Goal: Check status

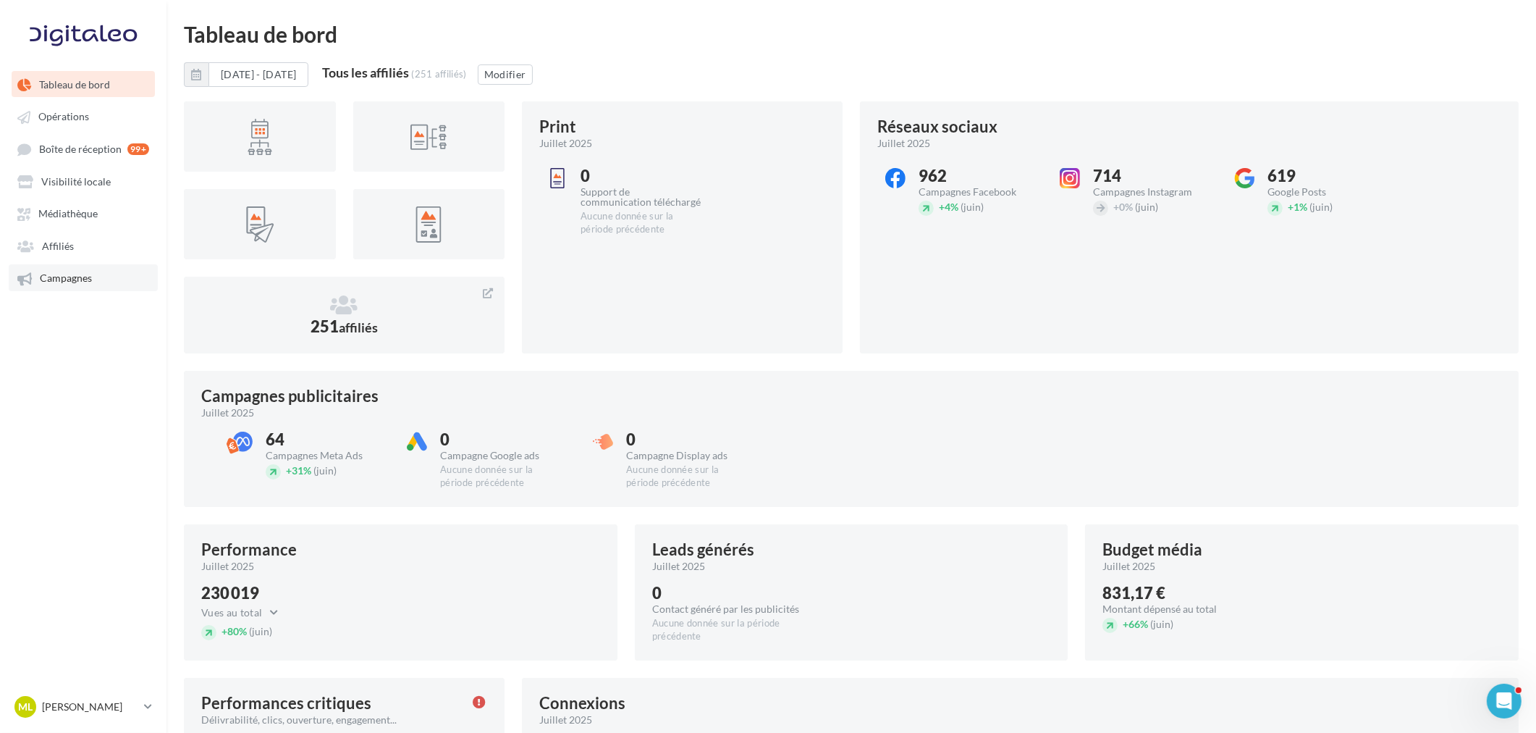
click at [88, 272] on span "Campagnes" at bounding box center [66, 278] width 52 height 12
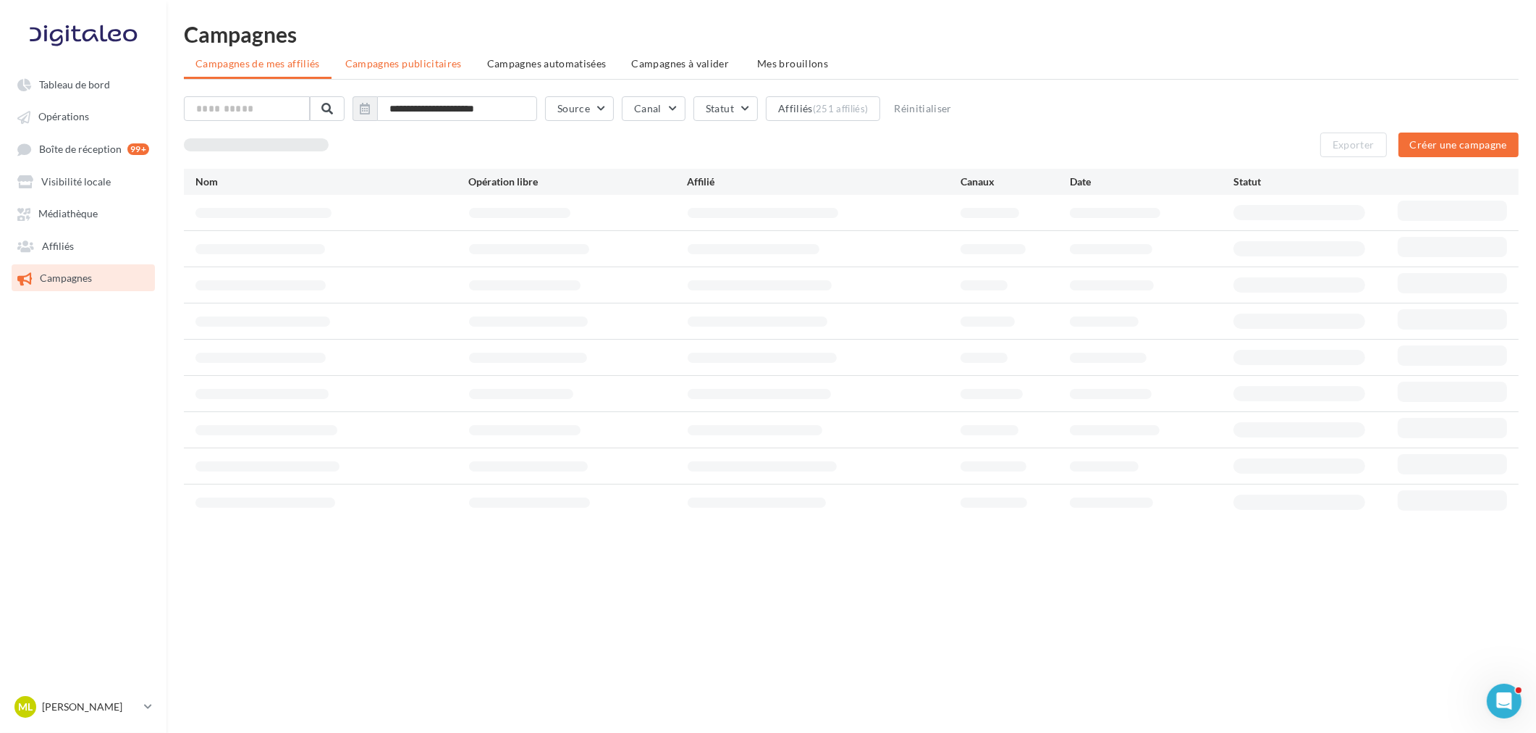
click at [446, 65] on span "Campagnes publicitaires" at bounding box center [403, 63] width 117 height 12
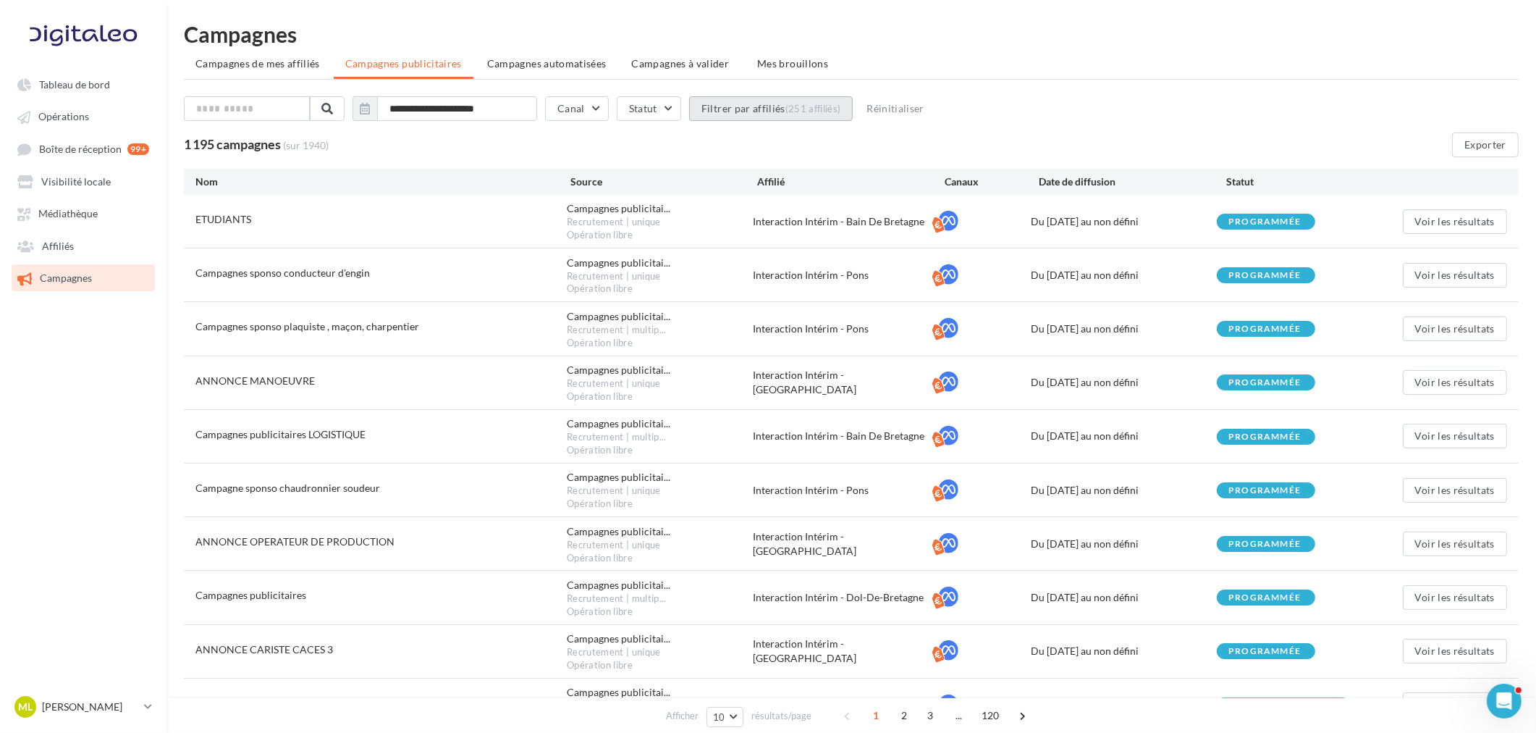
click at [814, 112] on div "(251 affiliés)" at bounding box center [813, 109] width 56 height 12
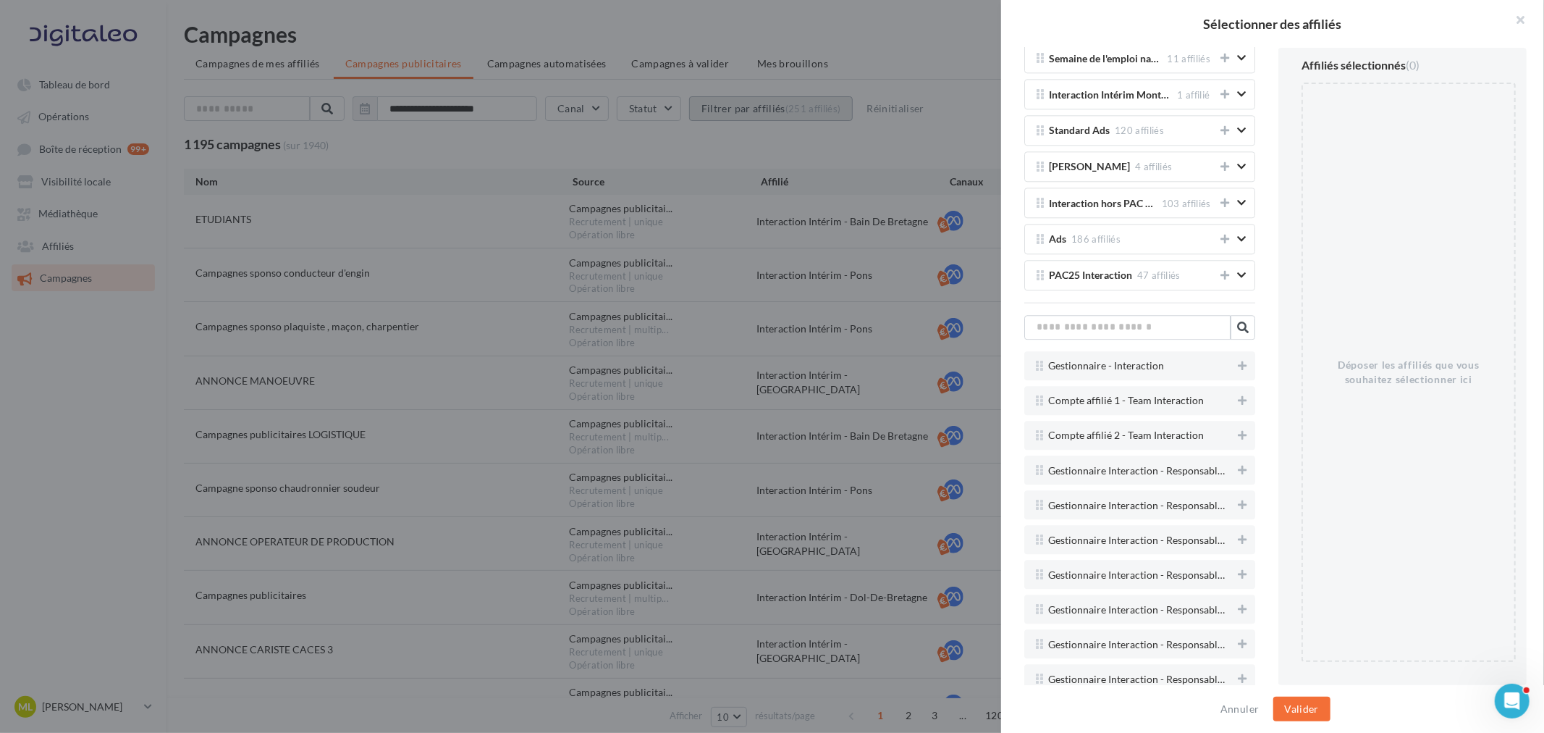
scroll to position [3217, 0]
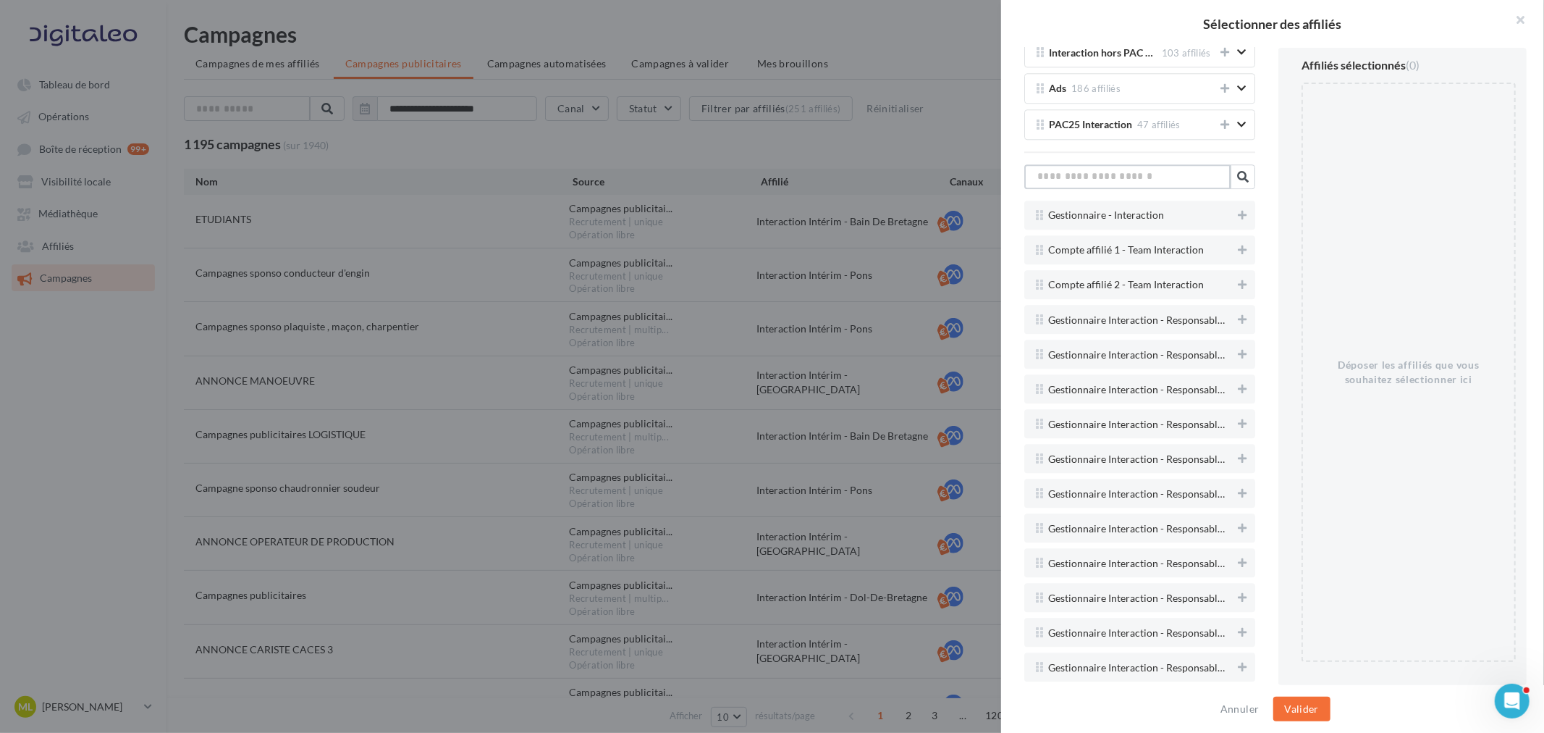
click at [1139, 178] on input "text" at bounding box center [1127, 176] width 206 height 25
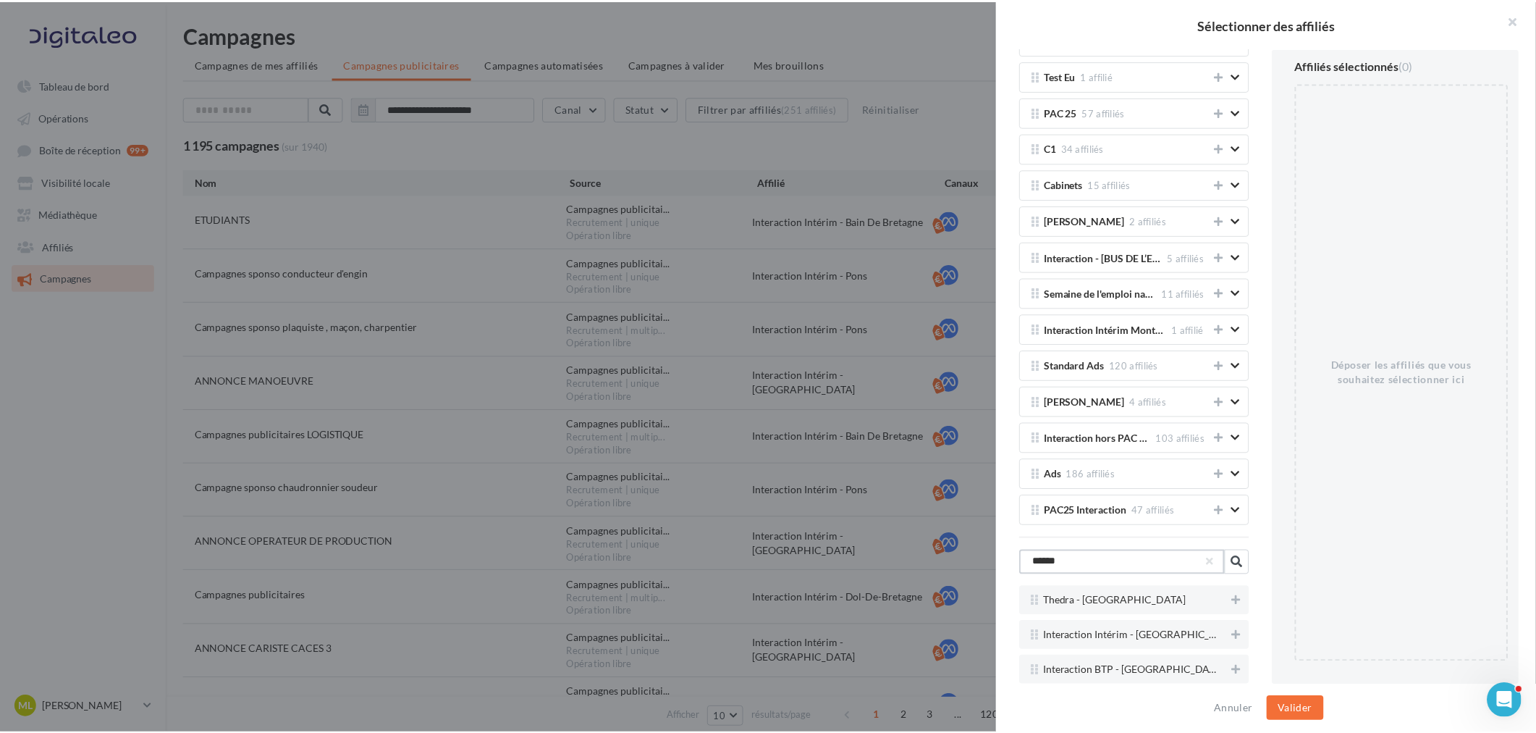
scroll to position [2842, 0]
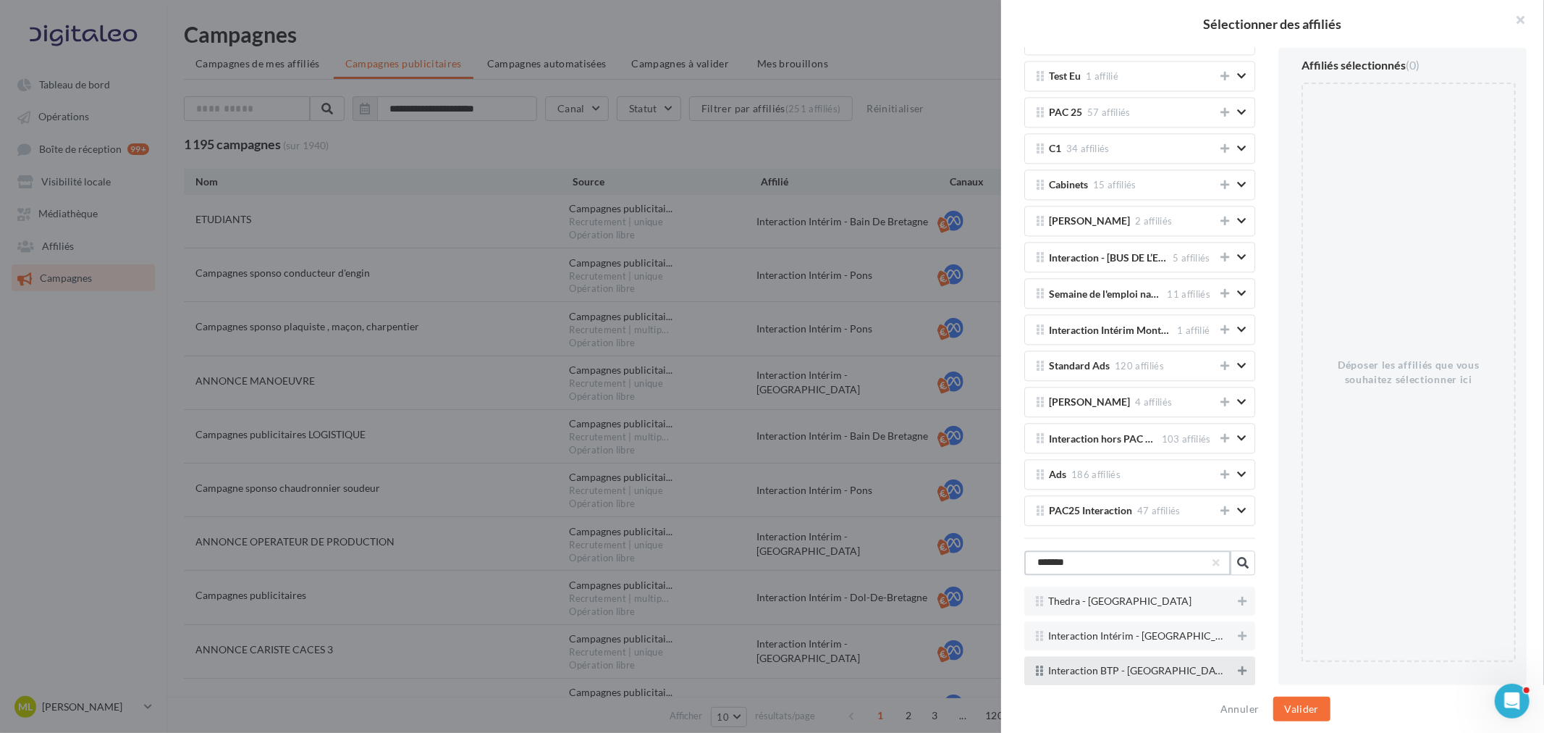
type input "*******"
click at [1235, 558] on icon at bounding box center [1242, 670] width 9 height 10
click at [1235, 558] on button "Valider" at bounding box center [1301, 708] width 57 height 25
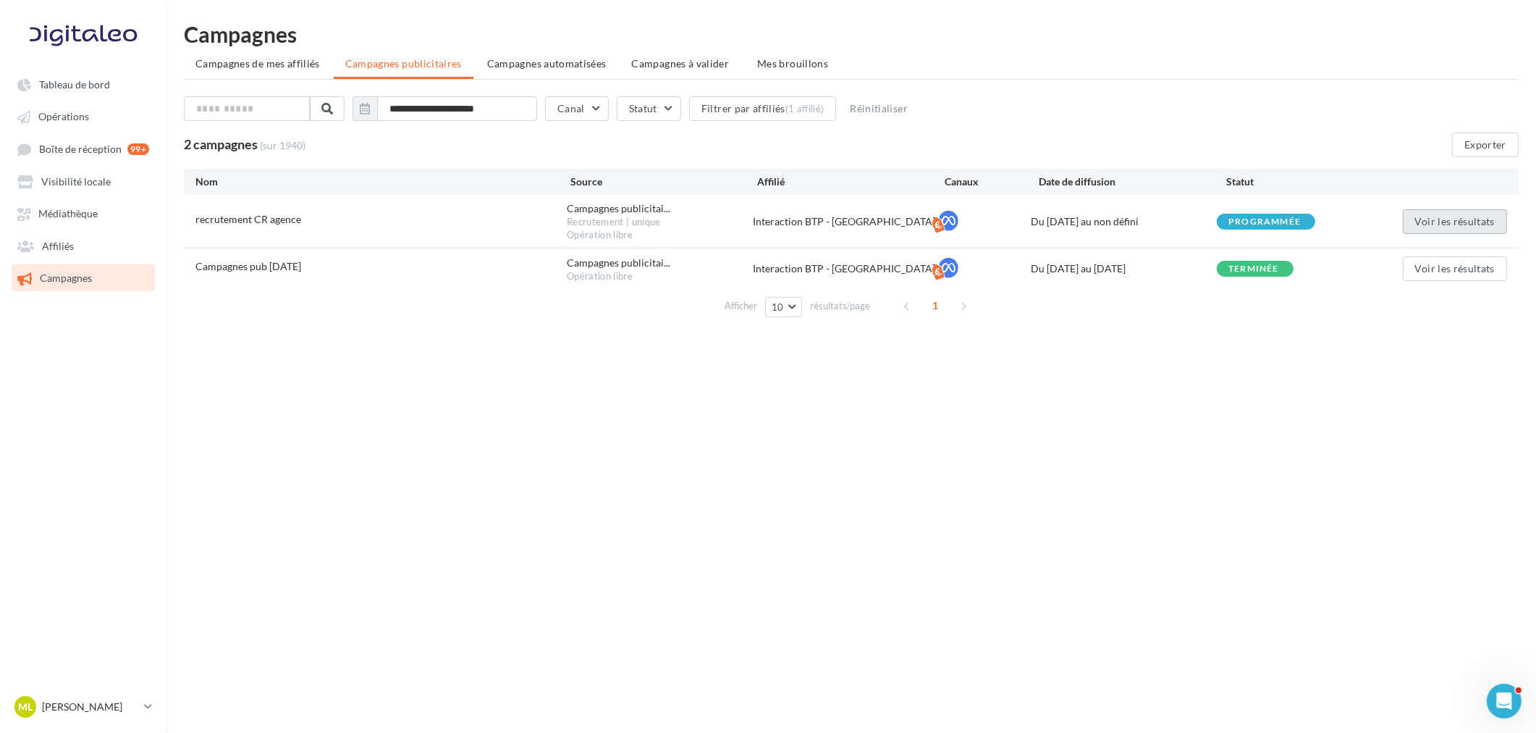
click at [1235, 219] on button "Voir les résultats" at bounding box center [1455, 221] width 104 height 25
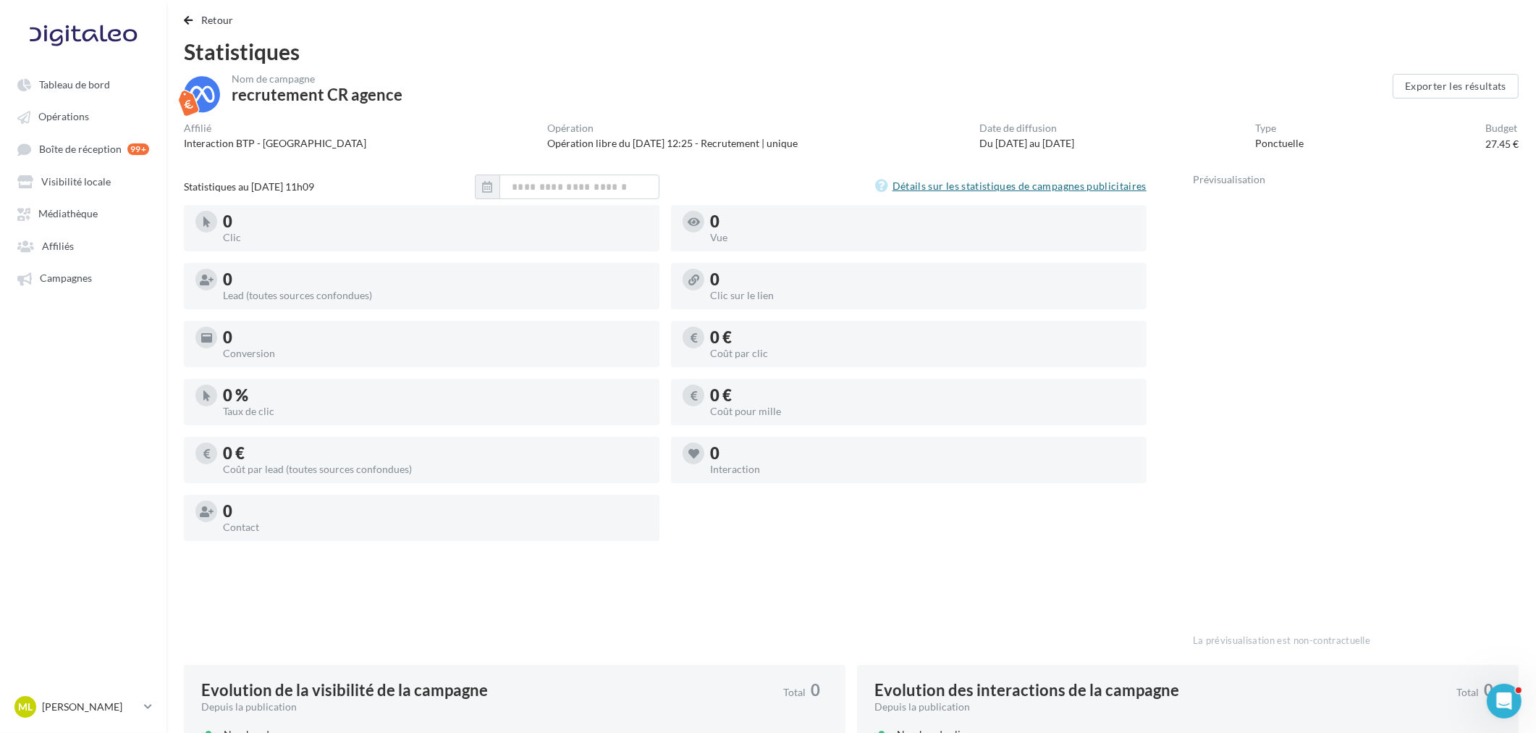
click at [1038, 184] on link "Détails sur les statistiques de campagnes publicitaires" at bounding box center [1010, 185] width 271 height 17
click at [212, 22] on span "Retour" at bounding box center [217, 20] width 33 height 12
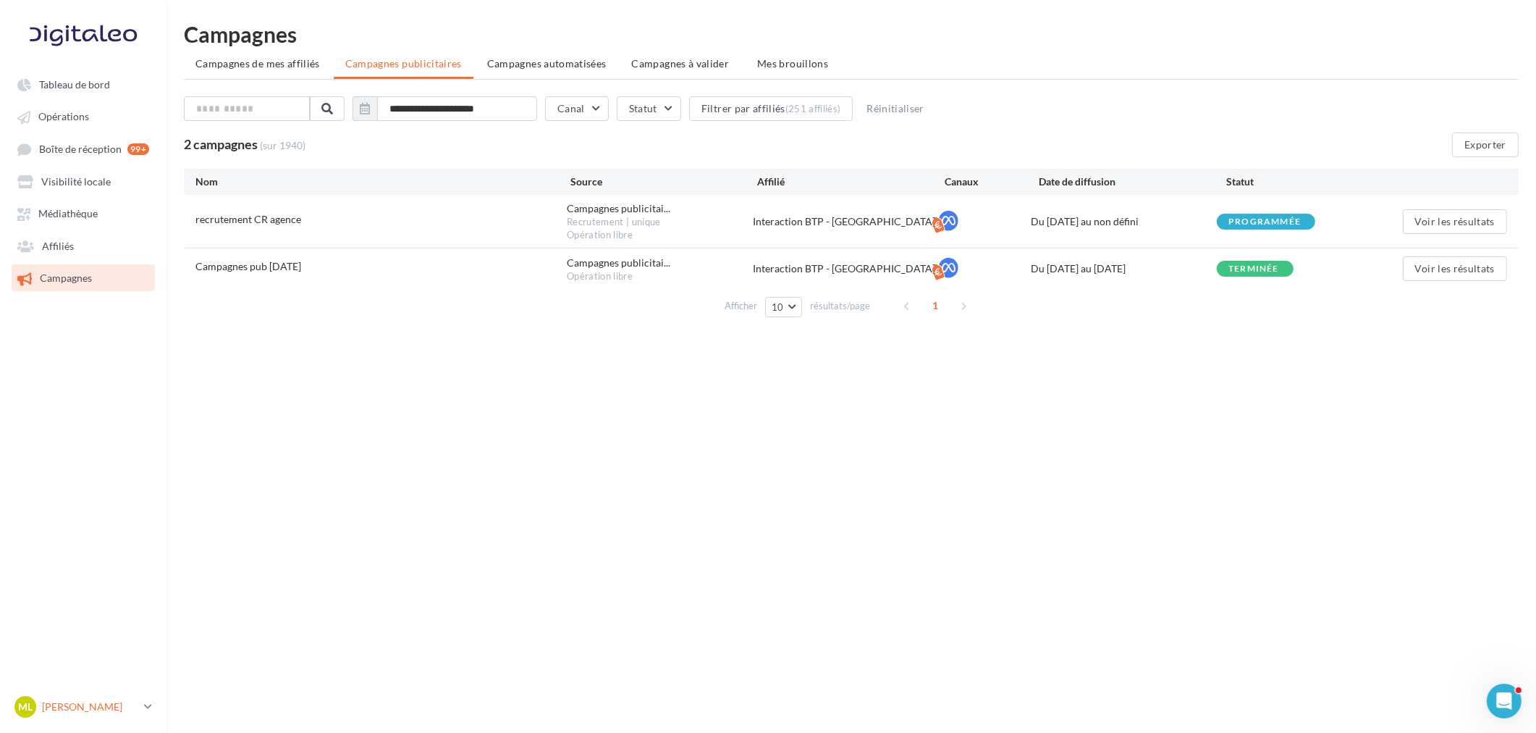
click at [130, 712] on p "[PERSON_NAME]" at bounding box center [90, 706] width 96 height 14
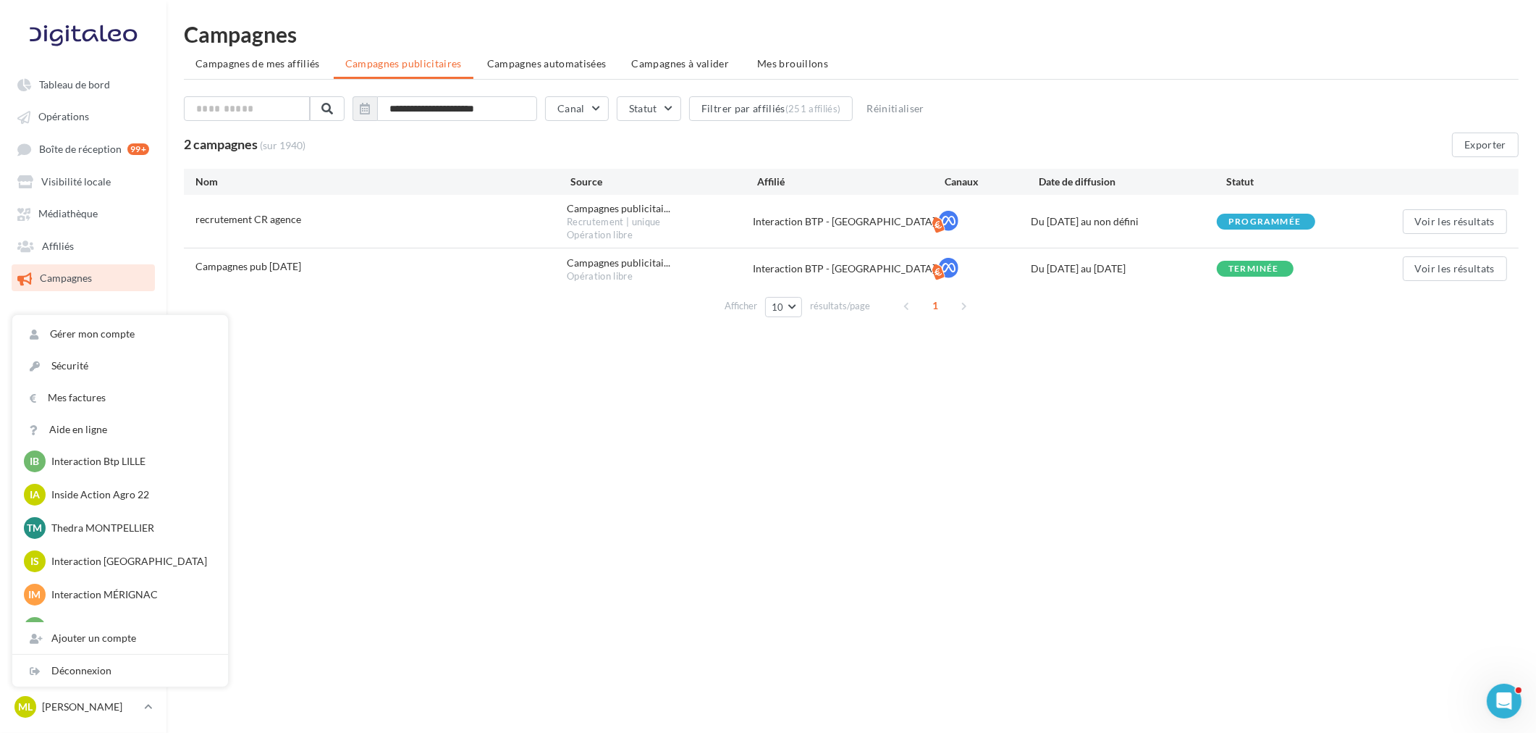
scroll to position [505, 0]
click at [111, 502] on p "Interaction Btp LILLE" at bounding box center [130, 501] width 159 height 14
